Goal: Transaction & Acquisition: Purchase product/service

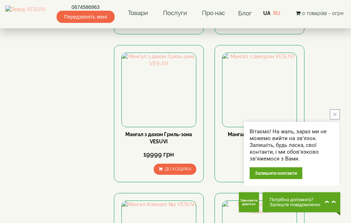
scroll to position [604, 0]
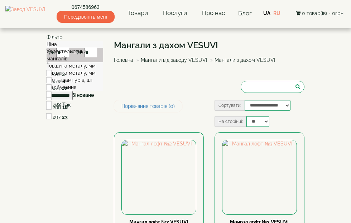
type input "*****"
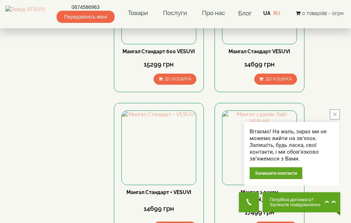
scroll to position [695, 0]
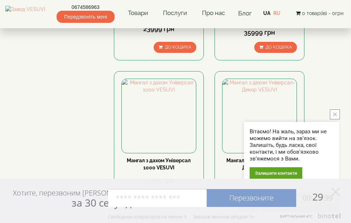
scroll to position [434, 0]
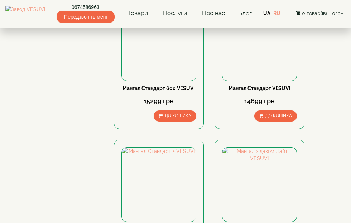
scroll to position [695, 0]
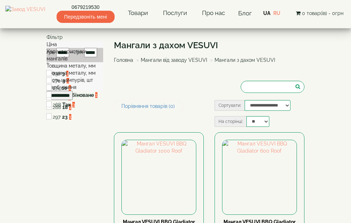
scroll to position [604, 0]
